Goal: Check status: Check status

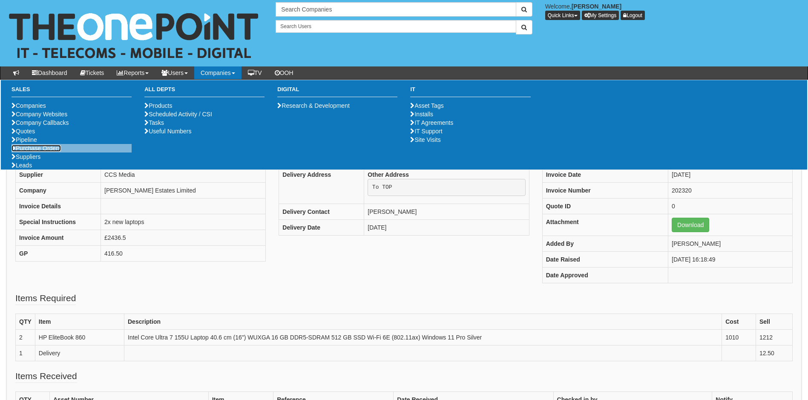
click at [35, 152] on link "Purchase Orders" at bounding box center [36, 148] width 49 height 7
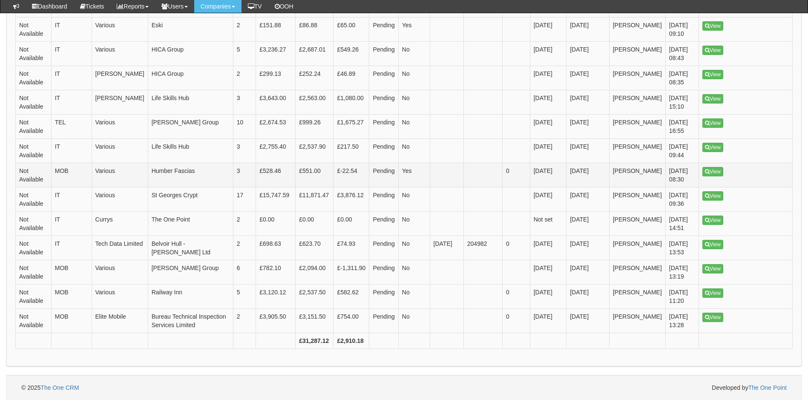
scroll to position [467, 0]
click at [710, 244] on link "View" at bounding box center [712, 243] width 21 height 9
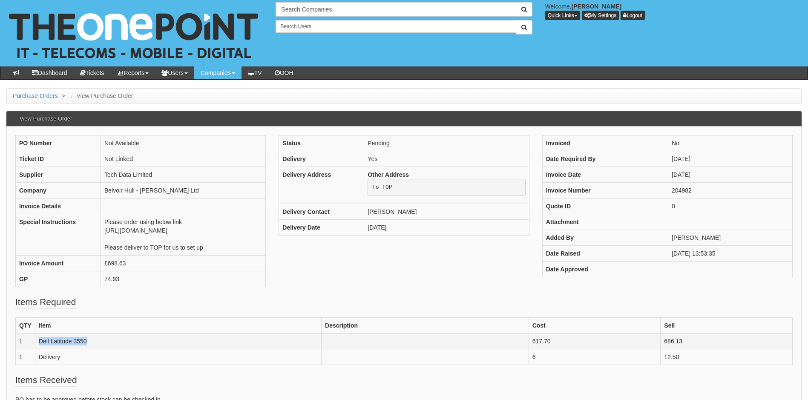
drag, startPoint x: 95, startPoint y: 349, endPoint x: 38, endPoint y: 353, distance: 57.6
click at [38, 349] on td "Dell Latitude 3550" at bounding box center [178, 342] width 286 height 16
copy td "Dell Latitude 3550"
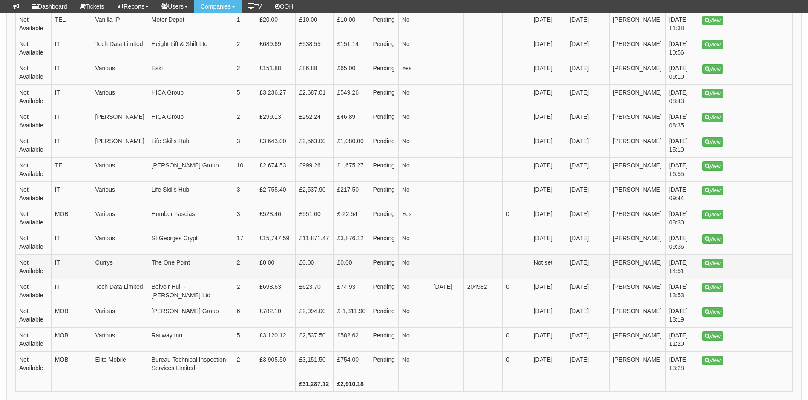
scroll to position [424, 0]
click at [713, 287] on link "View" at bounding box center [712, 286] width 21 height 9
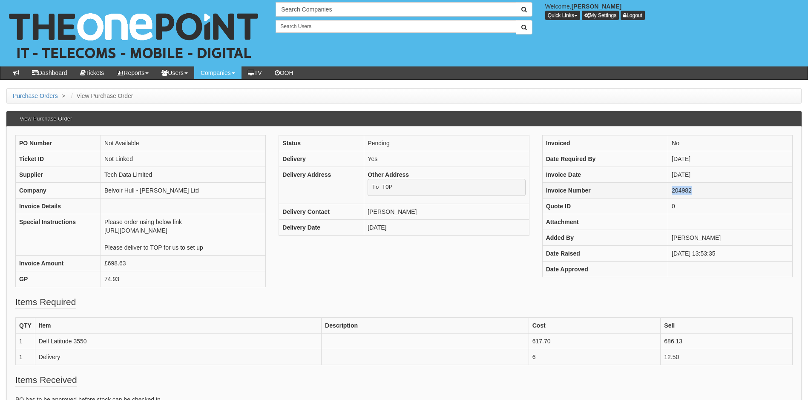
drag, startPoint x: 681, startPoint y: 190, endPoint x: 659, endPoint y: 190, distance: 22.2
click at [668, 190] on td "204982" at bounding box center [730, 191] width 124 height 16
drag, startPoint x: 137, startPoint y: 239, endPoint x: 83, endPoint y: 232, distance: 54.2
click at [101, 232] on td "Please order using below link [URL][DOMAIN_NAME] Please deliver to TOP for us t…" at bounding box center [183, 234] width 165 height 41
copy td "[URL][DOMAIN_NAME]"
